Goal: Information Seeking & Learning: Learn about a topic

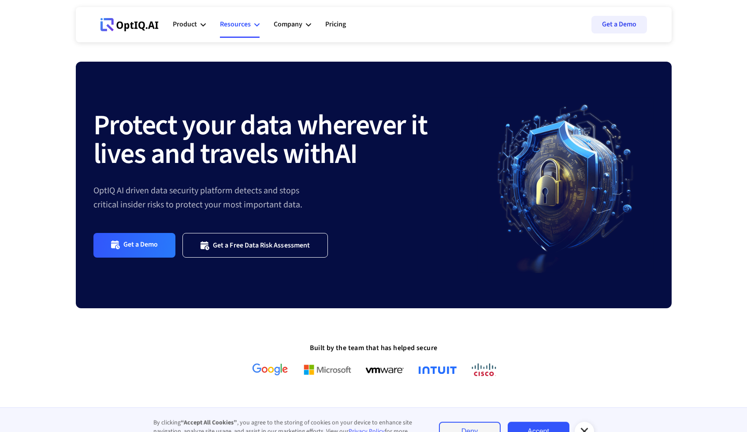
click at [251, 29] on div "Resources" at bounding box center [240, 24] width 40 height 26
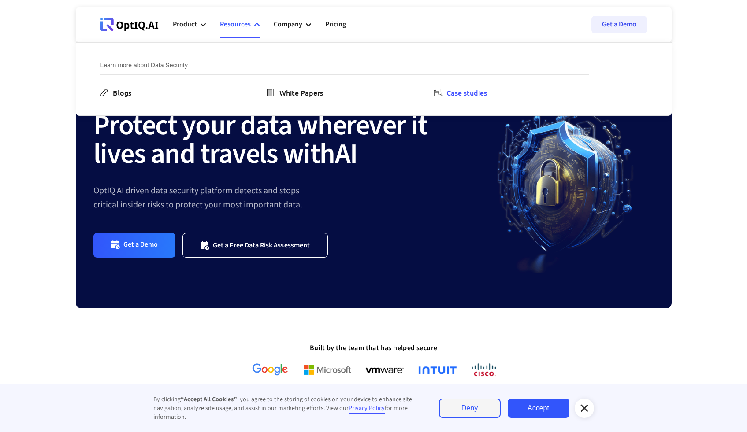
click at [441, 93] on icon at bounding box center [438, 93] width 9 height 8
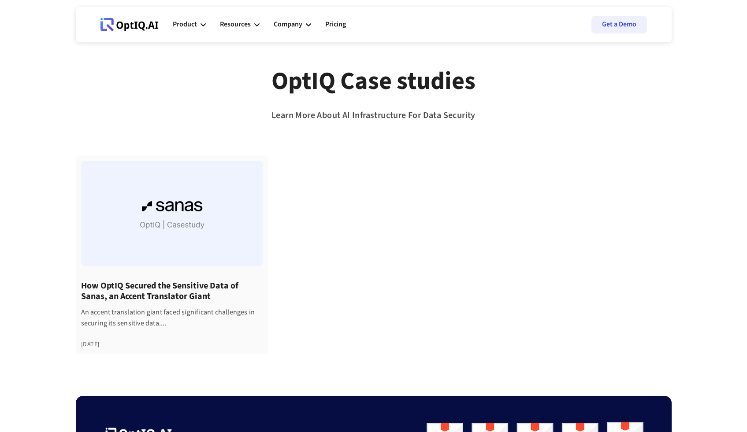
click at [155, 282] on h4 "How OptIQ Secured the Sensitive Data of Sanas, an Accent Translator Giant" at bounding box center [172, 291] width 182 height 21
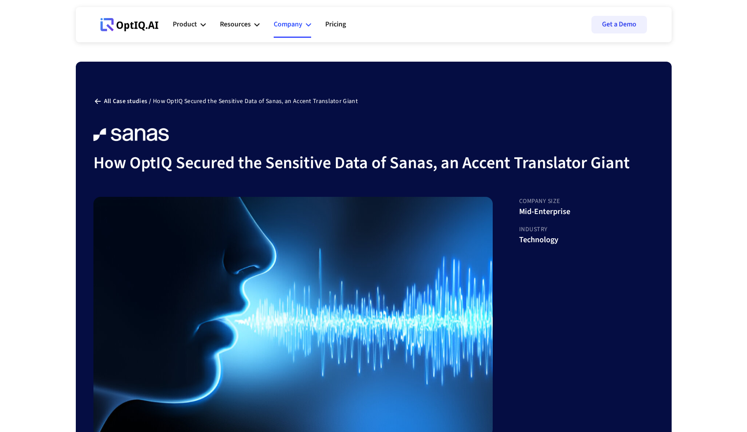
click at [310, 26] on icon at bounding box center [308, 24] width 5 height 5
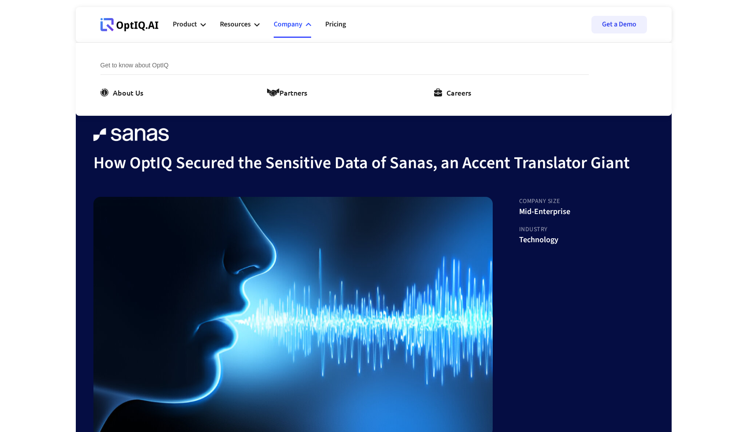
click at [310, 26] on icon at bounding box center [308, 24] width 5 height 5
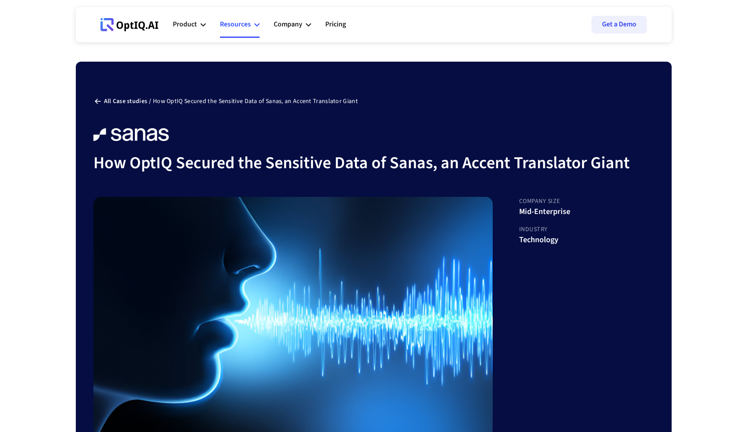
click at [254, 26] on icon at bounding box center [256, 24] width 5 height 5
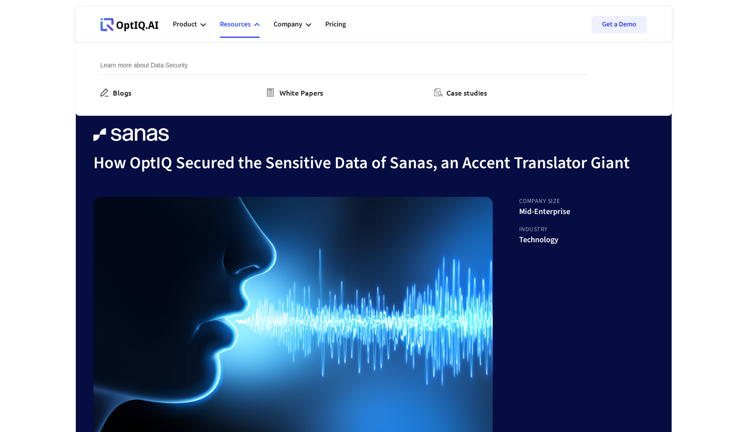
click at [254, 26] on icon at bounding box center [256, 24] width 5 height 5
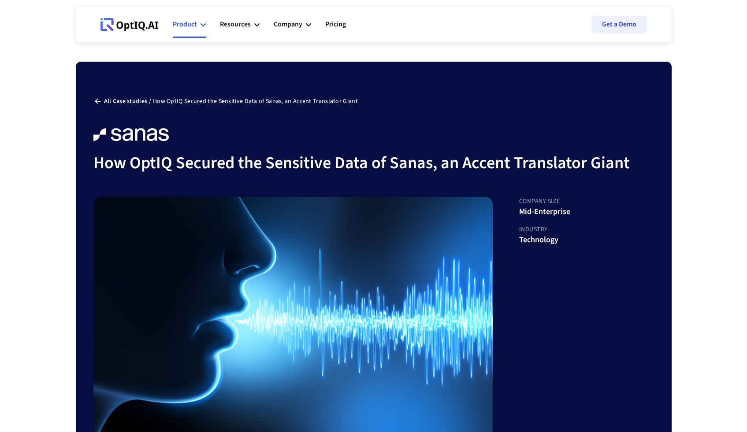
click at [200, 27] on div "Product" at bounding box center [189, 24] width 33 height 26
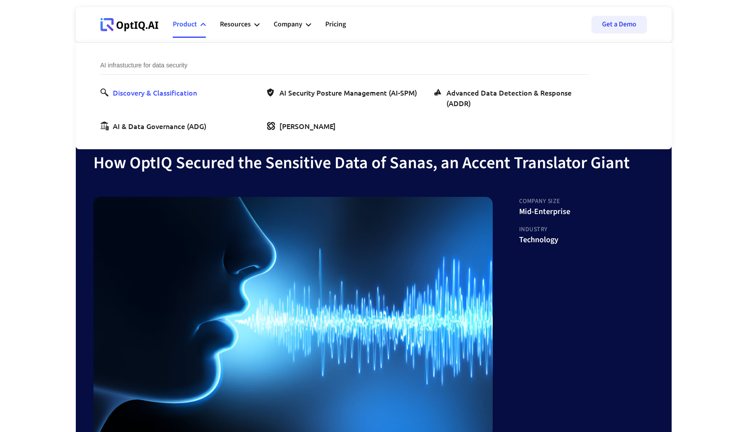
click at [179, 92] on div "Discovery & Classification" at bounding box center [155, 92] width 84 height 11
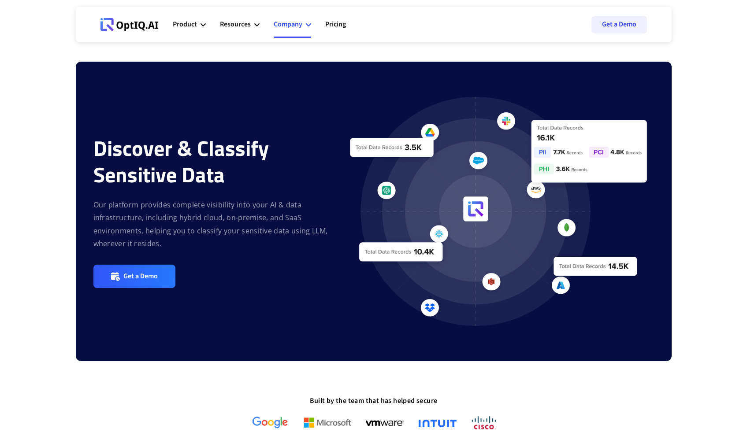
click at [296, 26] on div "Company" at bounding box center [288, 24] width 29 height 12
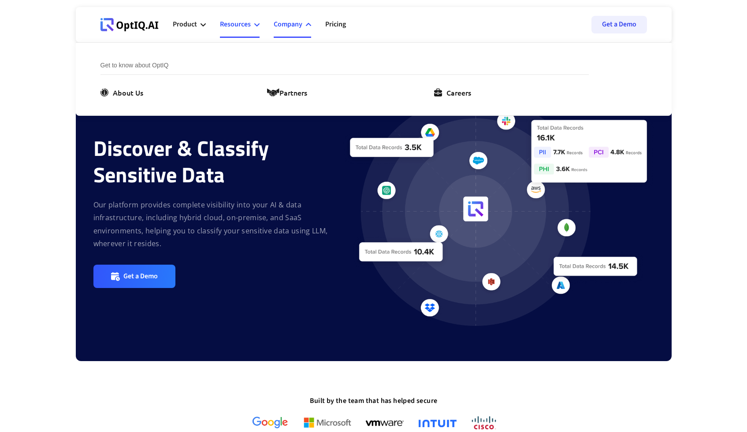
click at [233, 26] on div "Resources" at bounding box center [235, 24] width 31 height 12
click at [437, 93] on icon at bounding box center [438, 93] width 9 height 8
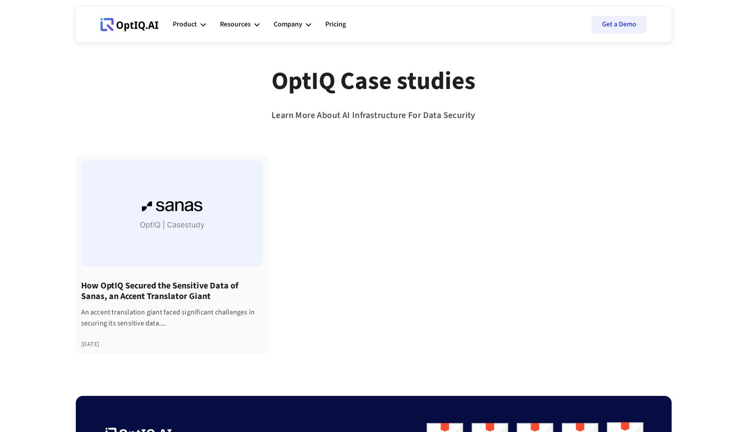
click at [168, 210] on div at bounding box center [172, 214] width 182 height 106
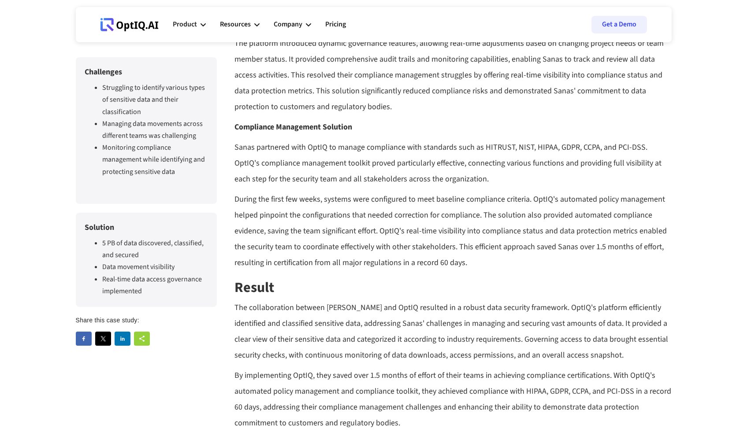
scroll to position [1275, 0]
